Goal: Transaction & Acquisition: Purchase product/service

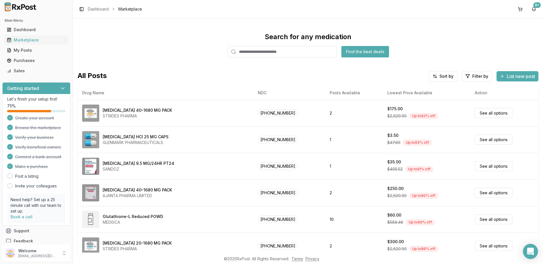
click at [531, 252] on icon "Open Intercom Messenger" at bounding box center [530, 250] width 7 height 7
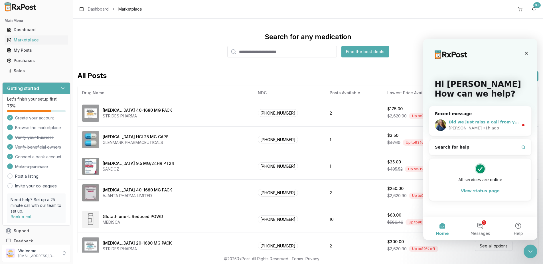
click at [485, 120] on span "Did we just miss a call from you?" at bounding box center [486, 122] width 74 height 5
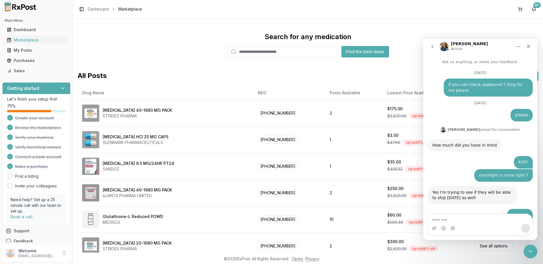
scroll to position [17, 0]
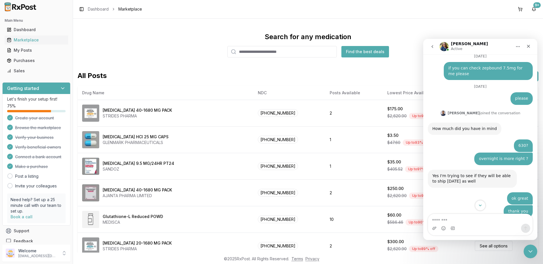
click at [485, 203] on button "Scroll to bottom" at bounding box center [480, 205] width 11 height 11
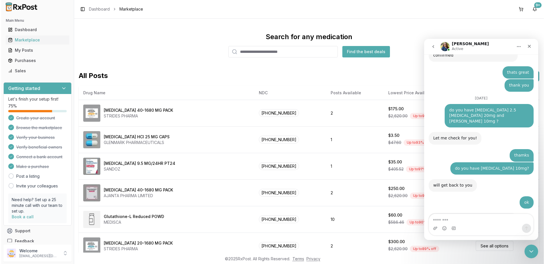
scroll to position [3624, 0]
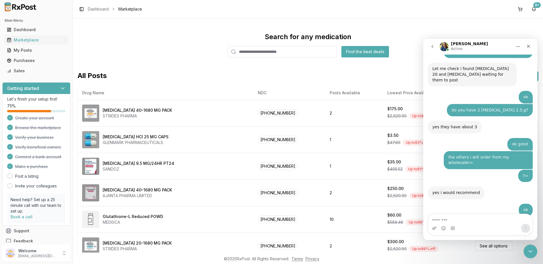
click at [308, 53] on input "search" at bounding box center [282, 51] width 110 height 11
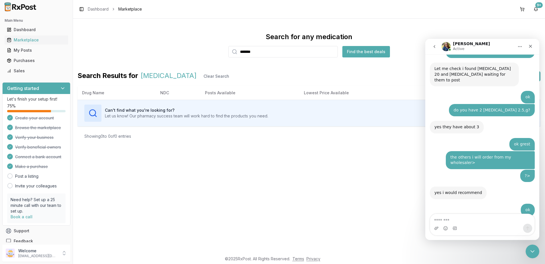
drag, startPoint x: 308, startPoint y: 52, endPoint x: 190, endPoint y: 57, distance: 117.9
click at [190, 57] on div "Search for any medication ******* Find the best deals" at bounding box center [309, 44] width 463 height 25
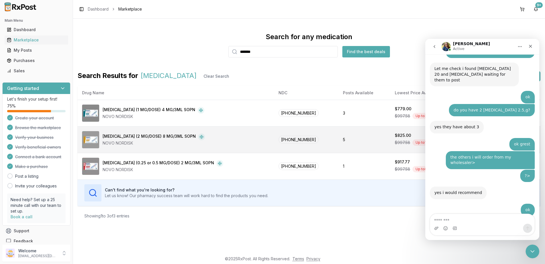
type input "*******"
click at [352, 135] on td "5" at bounding box center [365, 139] width 52 height 27
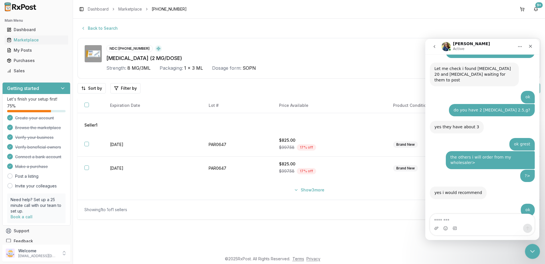
click at [532, 250] on icon "Close Intercom Messenger" at bounding box center [532, 250] width 7 height 7
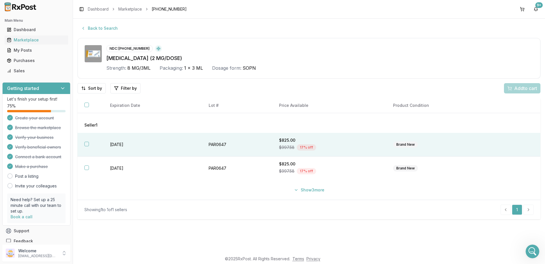
click at [335, 136] on td "$825.00 $997.58 17 % off" at bounding box center [329, 145] width 114 height 24
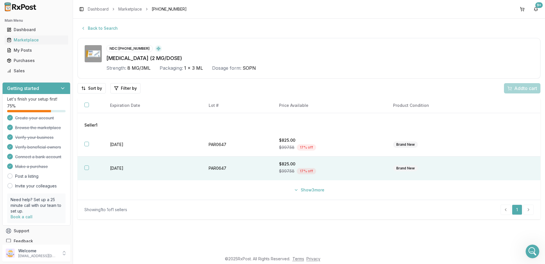
scroll to position [3624, 0]
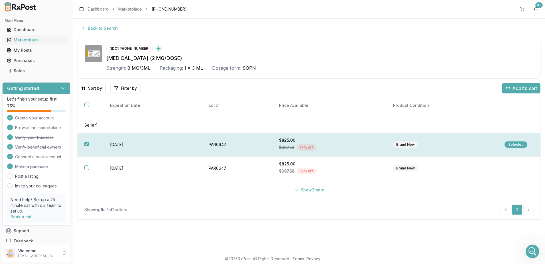
click at [87, 143] on button "button" at bounding box center [86, 143] width 5 height 5
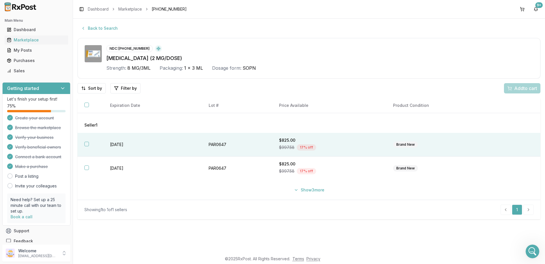
click at [351, 145] on div "$997.58 17 % off" at bounding box center [329, 147] width 100 height 9
click at [524, 88] on span "Add 1 to cart" at bounding box center [525, 88] width 25 height 7
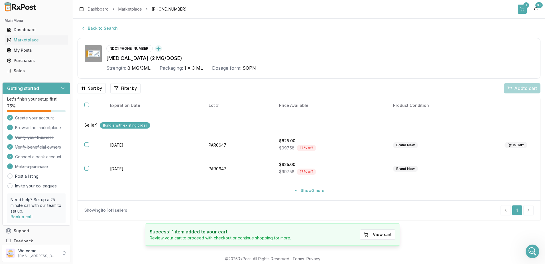
click at [525, 4] on div "1" at bounding box center [527, 5] width 6 height 6
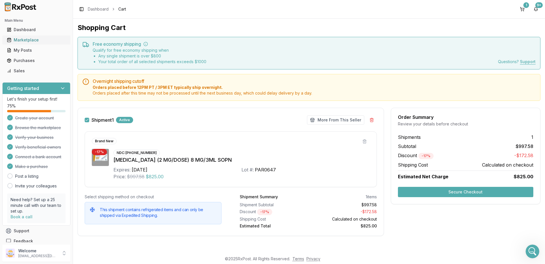
click at [21, 43] on link "Marketplace" at bounding box center [37, 40] width 64 height 10
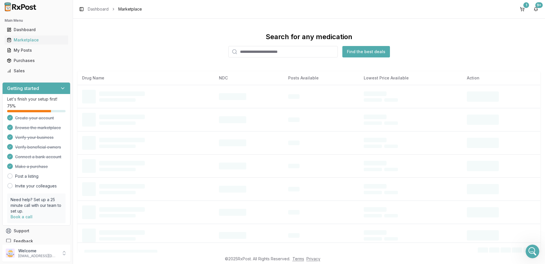
click at [278, 51] on input "search" at bounding box center [283, 51] width 110 height 11
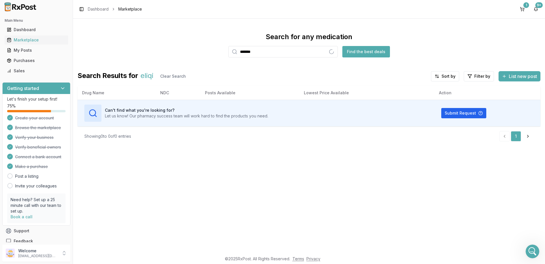
type input "*******"
click at [525, 6] on div "1" at bounding box center [527, 5] width 6 height 6
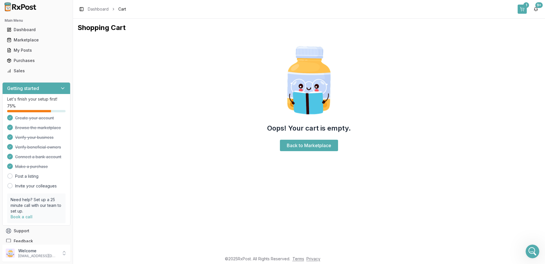
click at [524, 5] on div "1" at bounding box center [527, 5] width 6 height 6
click at [530, 249] on icon "Open Intercom Messenger" at bounding box center [531, 250] width 9 height 9
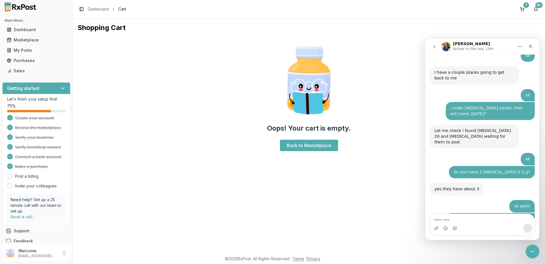
scroll to position [3624, 0]
